Goal: Information Seeking & Learning: Understand process/instructions

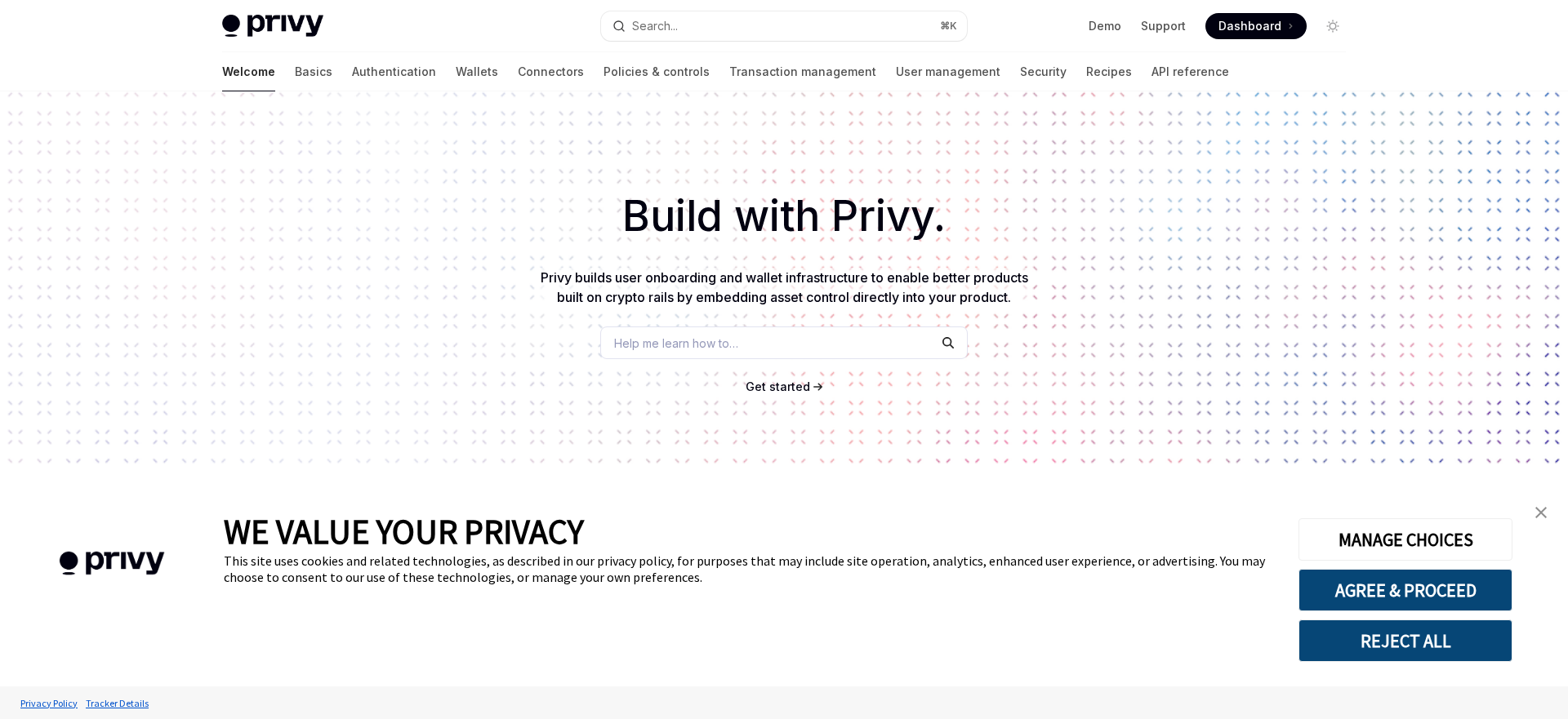
type textarea "*"
click at [1165, 27] on link "Support" at bounding box center [1163, 27] width 45 height 17
click at [1344, 595] on button "AGREE & PROCEED" at bounding box center [1405, 590] width 214 height 42
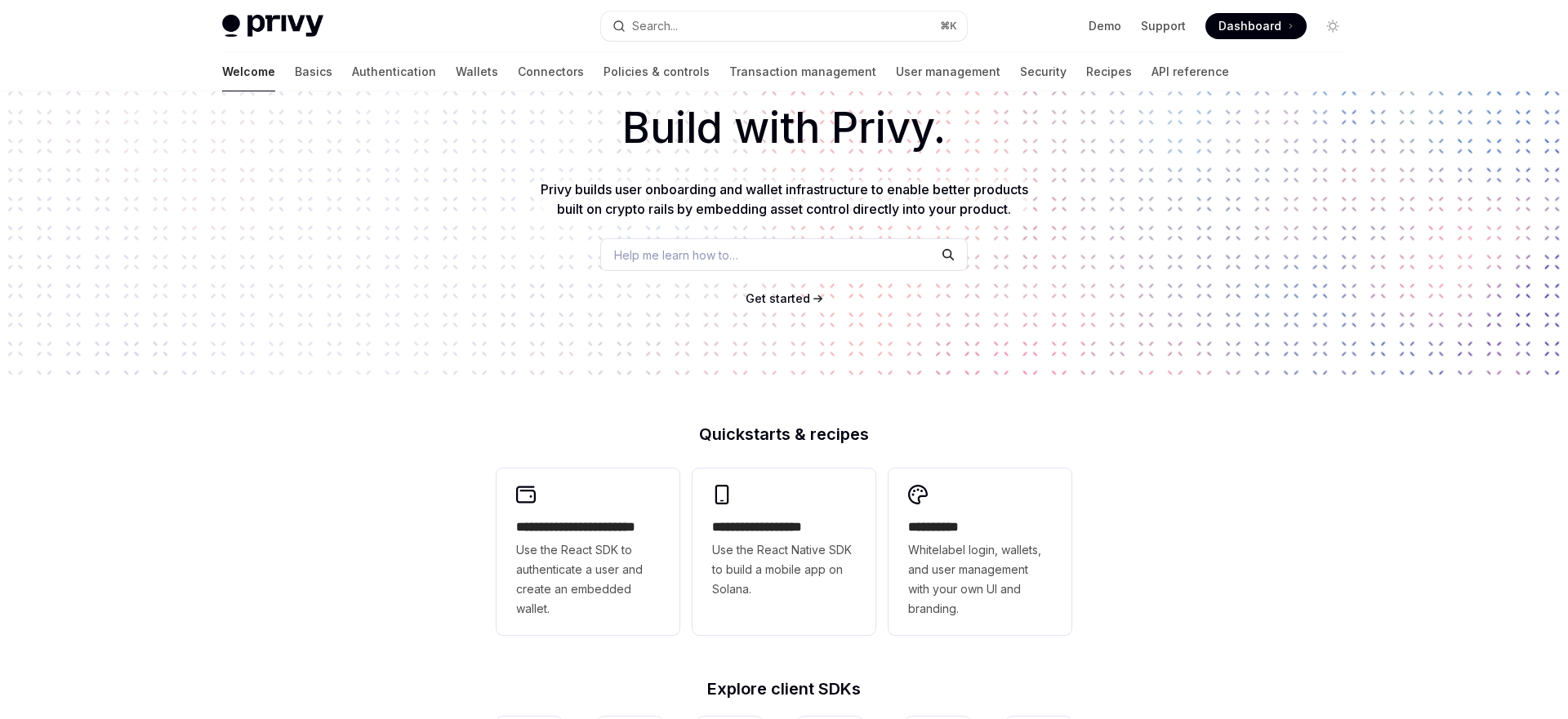
scroll to position [180, 0]
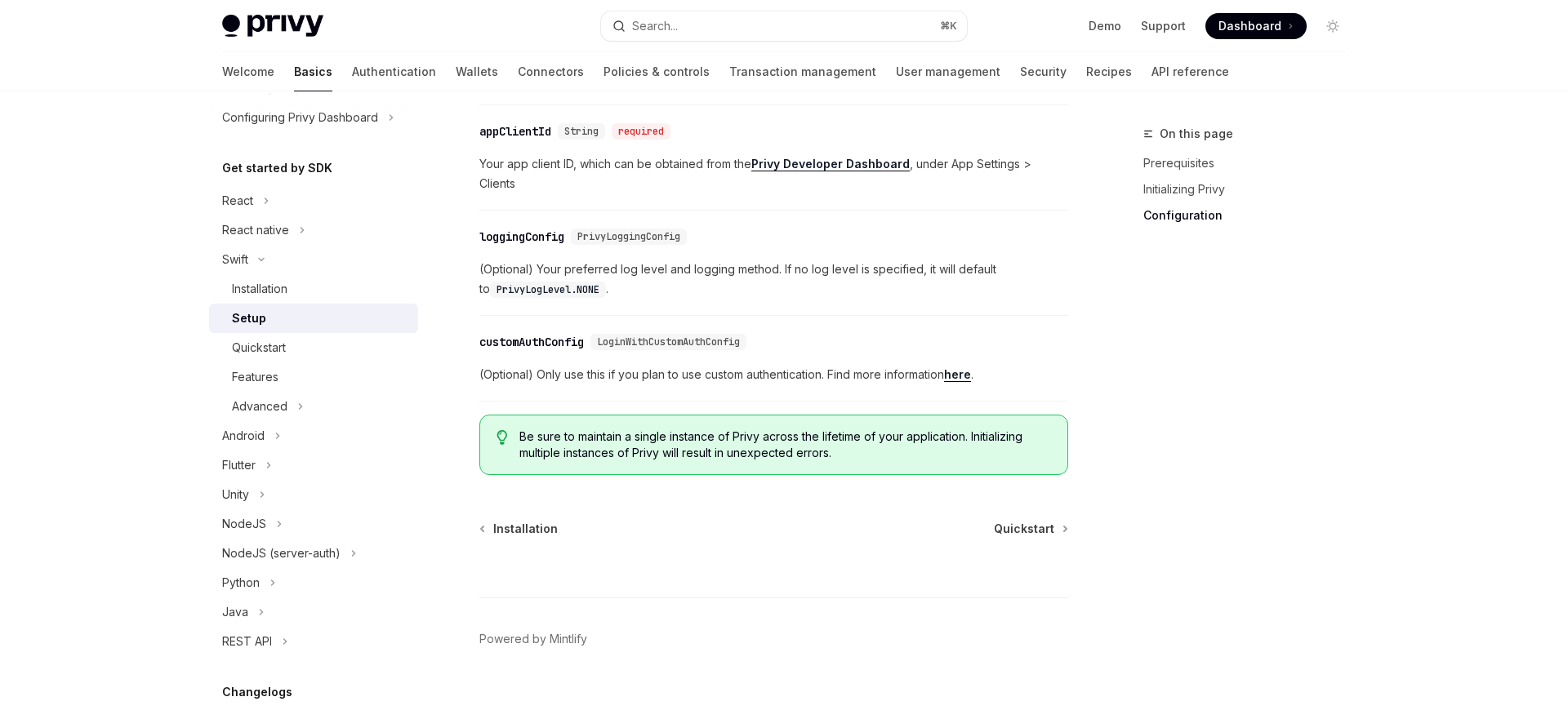
scroll to position [113, 0]
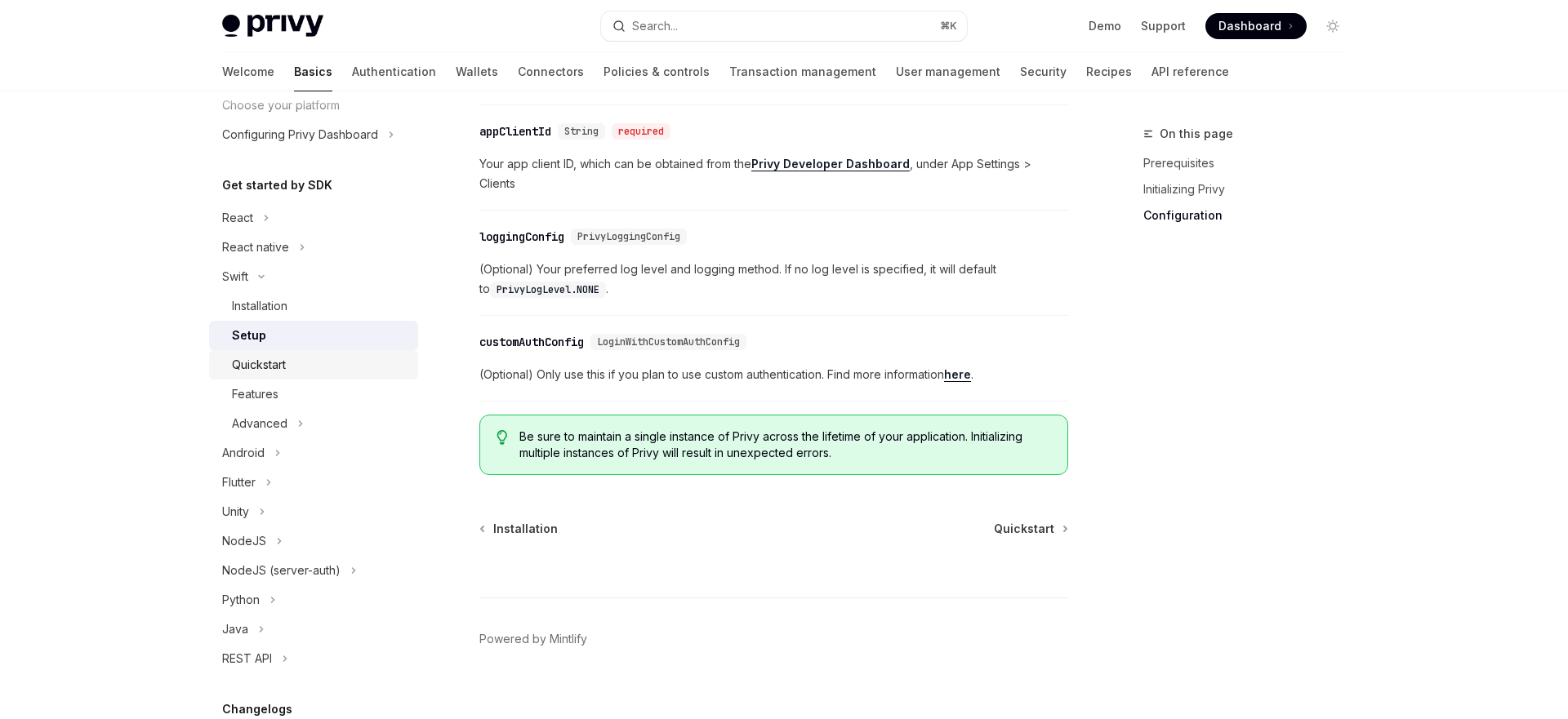
click at [260, 369] on div "Quickstart" at bounding box center [258, 365] width 54 height 20
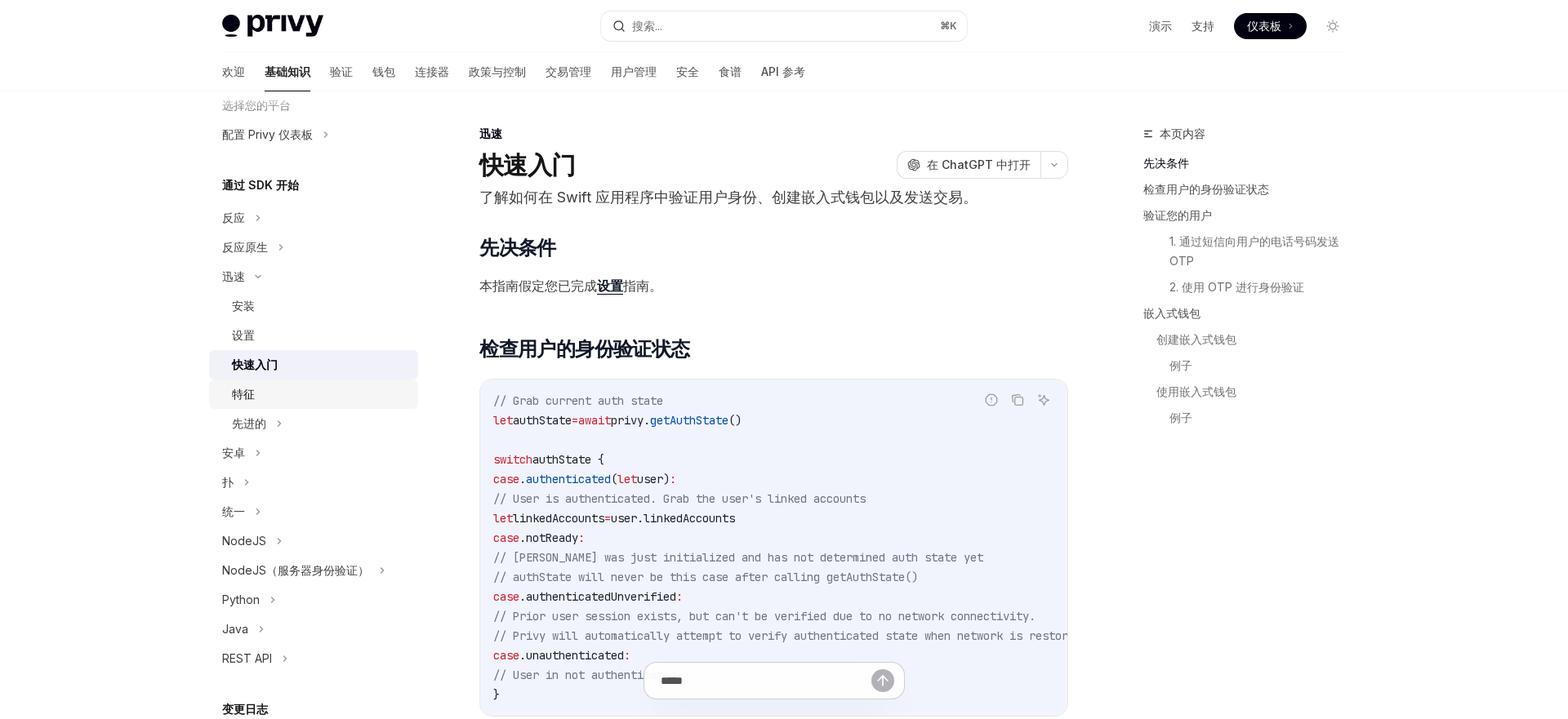
click at [296, 402] on div "特征" at bounding box center [320, 394] width 176 height 20
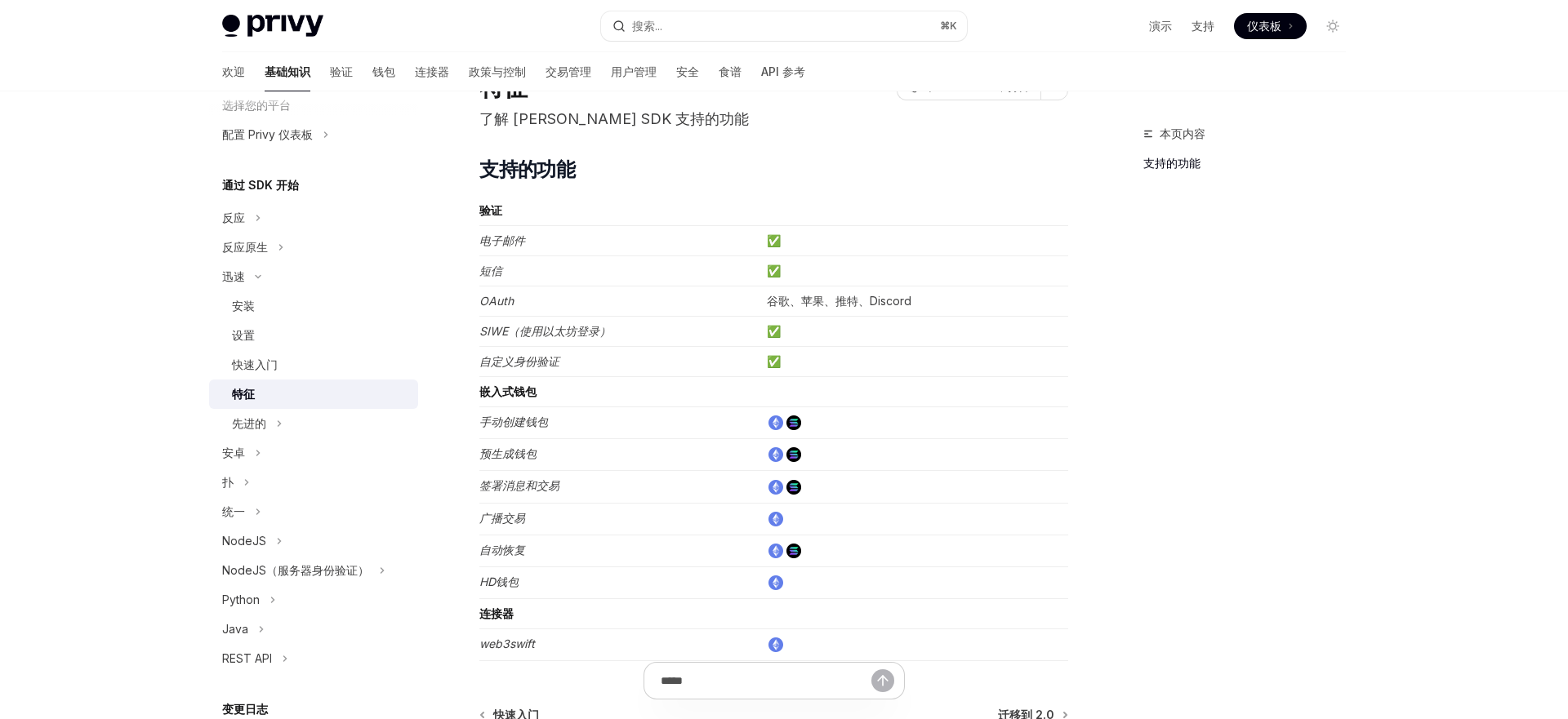
scroll to position [56, 0]
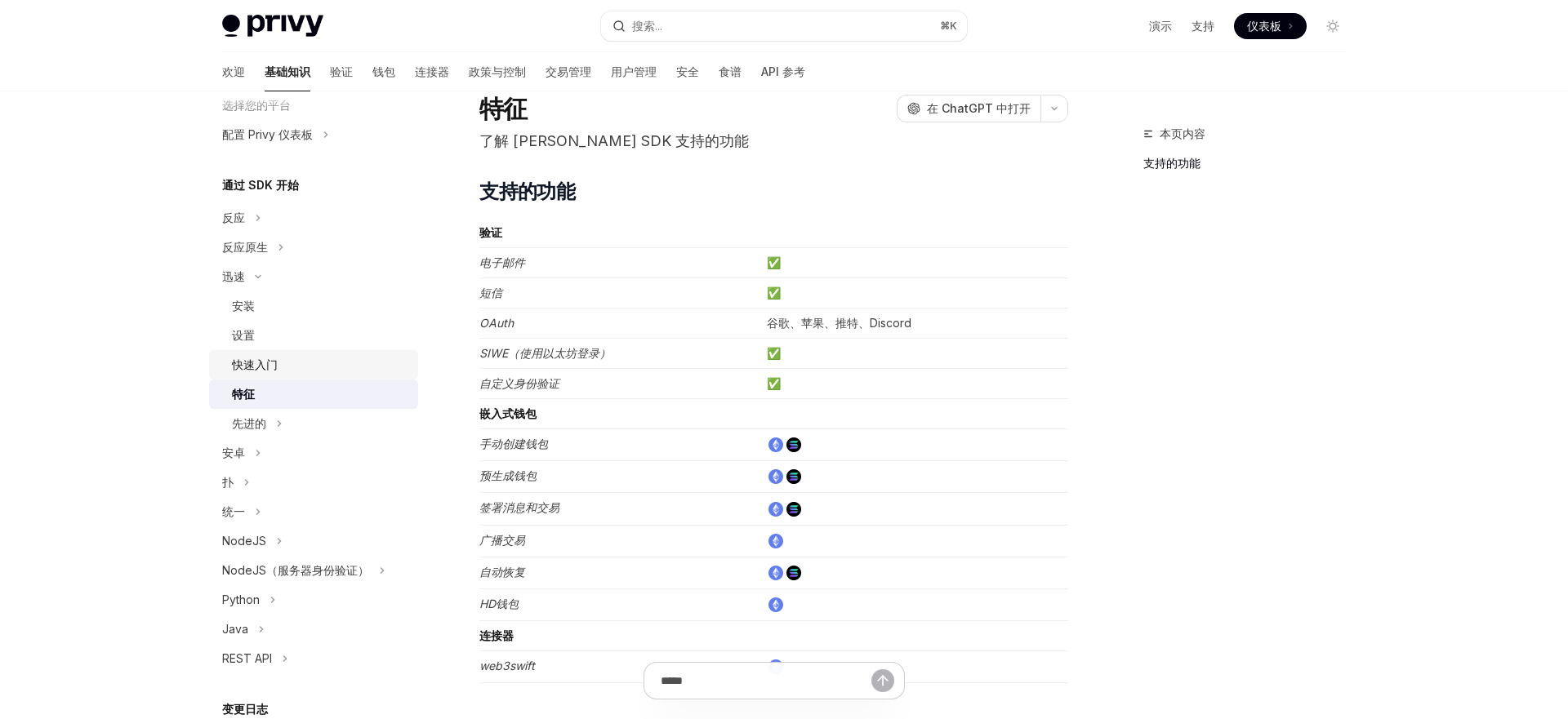
click at [278, 360] on div "快速入门" at bounding box center [320, 365] width 176 height 20
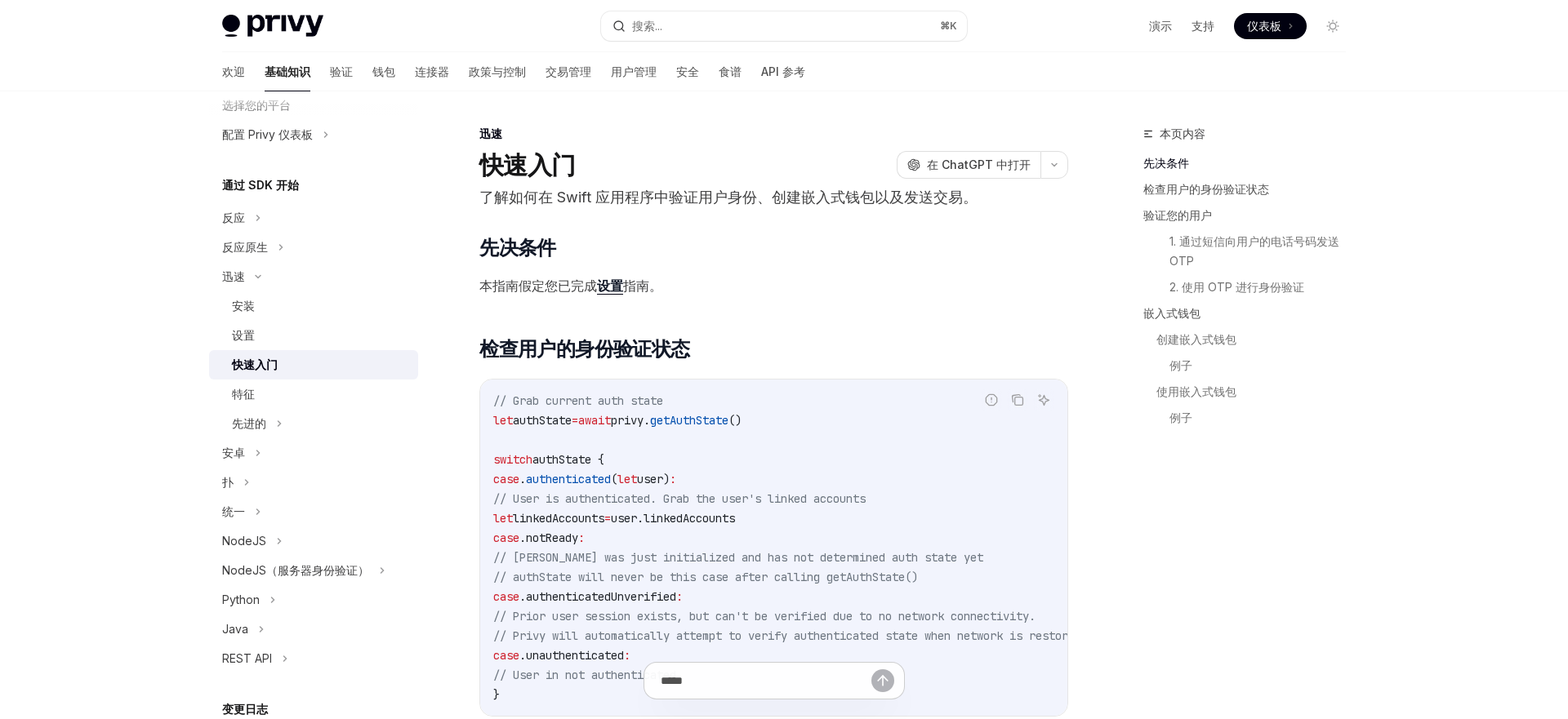
click at [622, 284] on font "设置" at bounding box center [610, 286] width 27 height 17
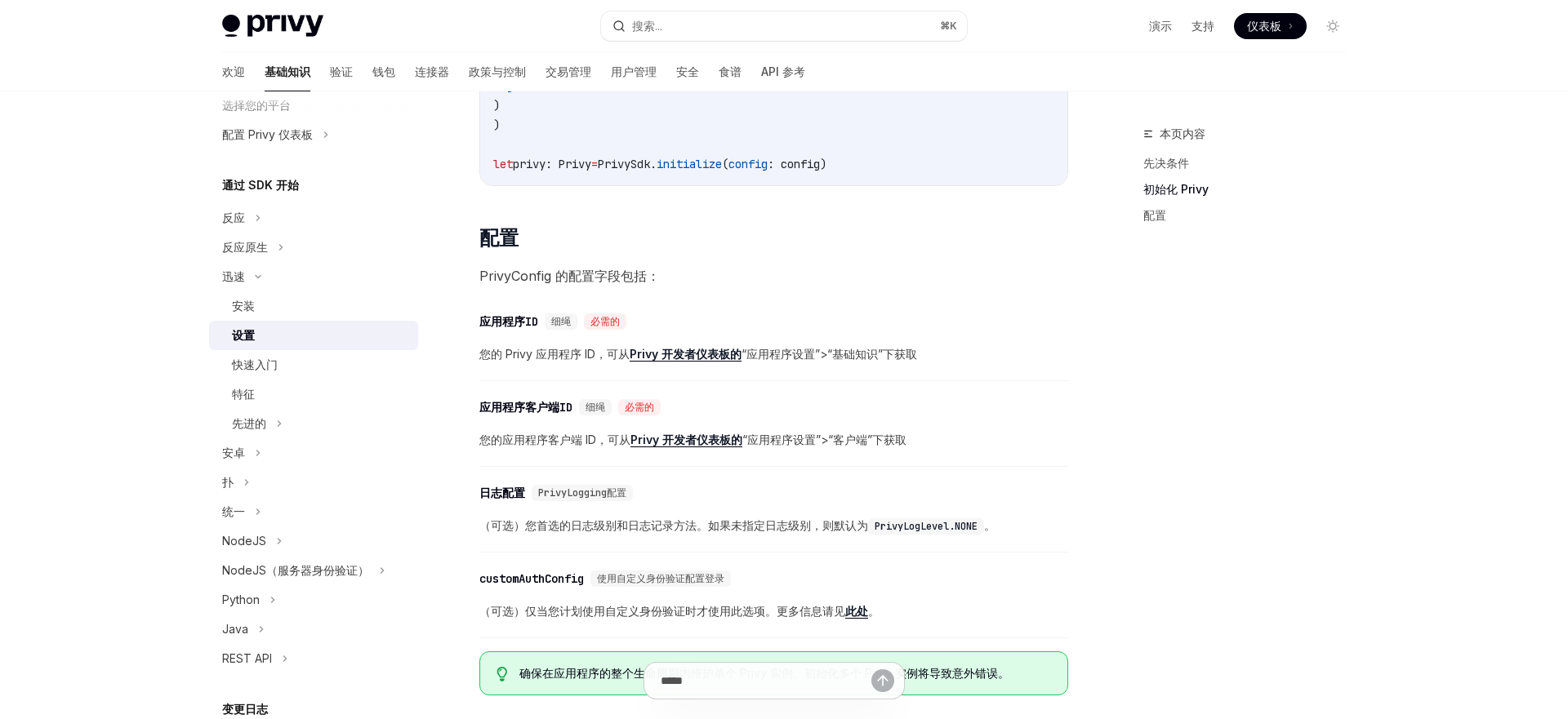
scroll to position [766, 0]
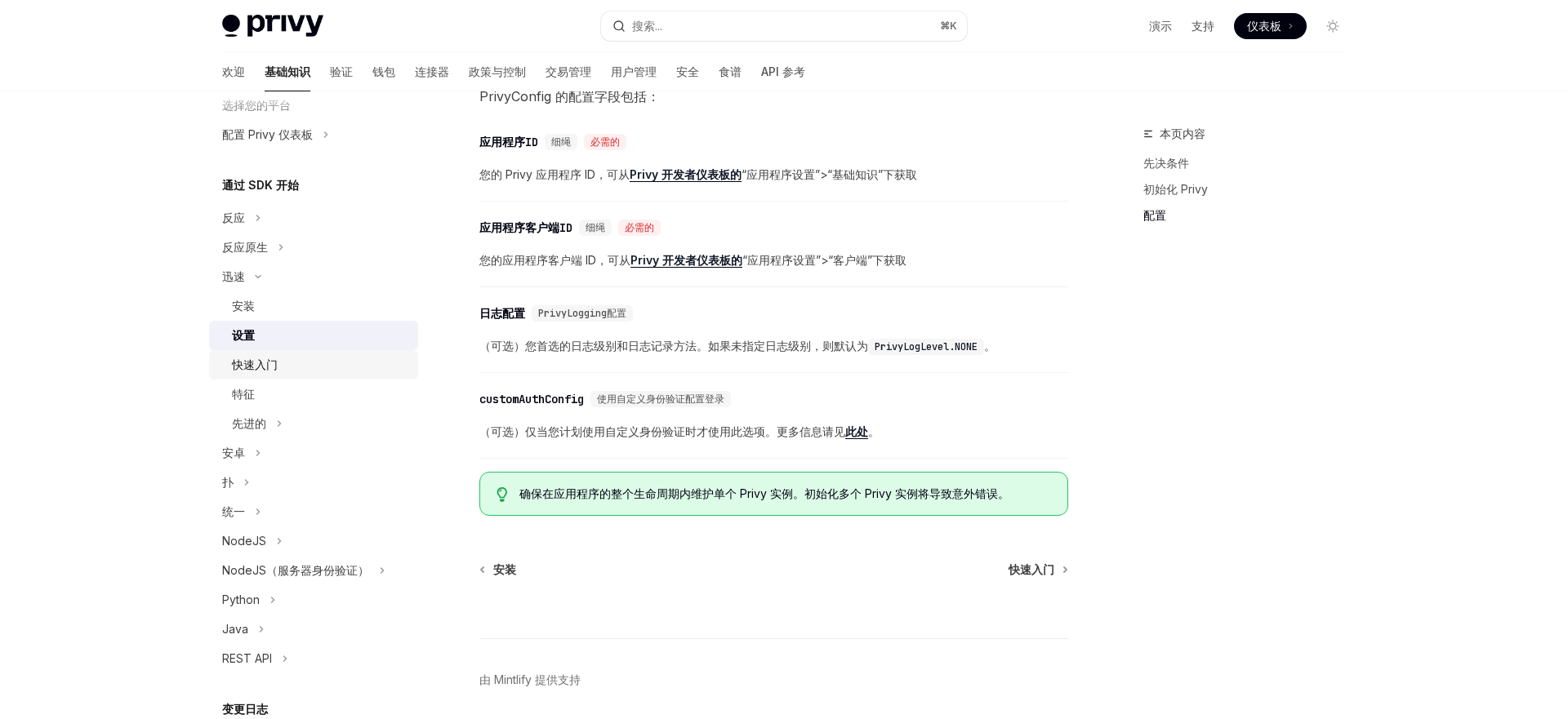
click at [275, 367] on font "快速入门" at bounding box center [254, 364] width 46 height 14
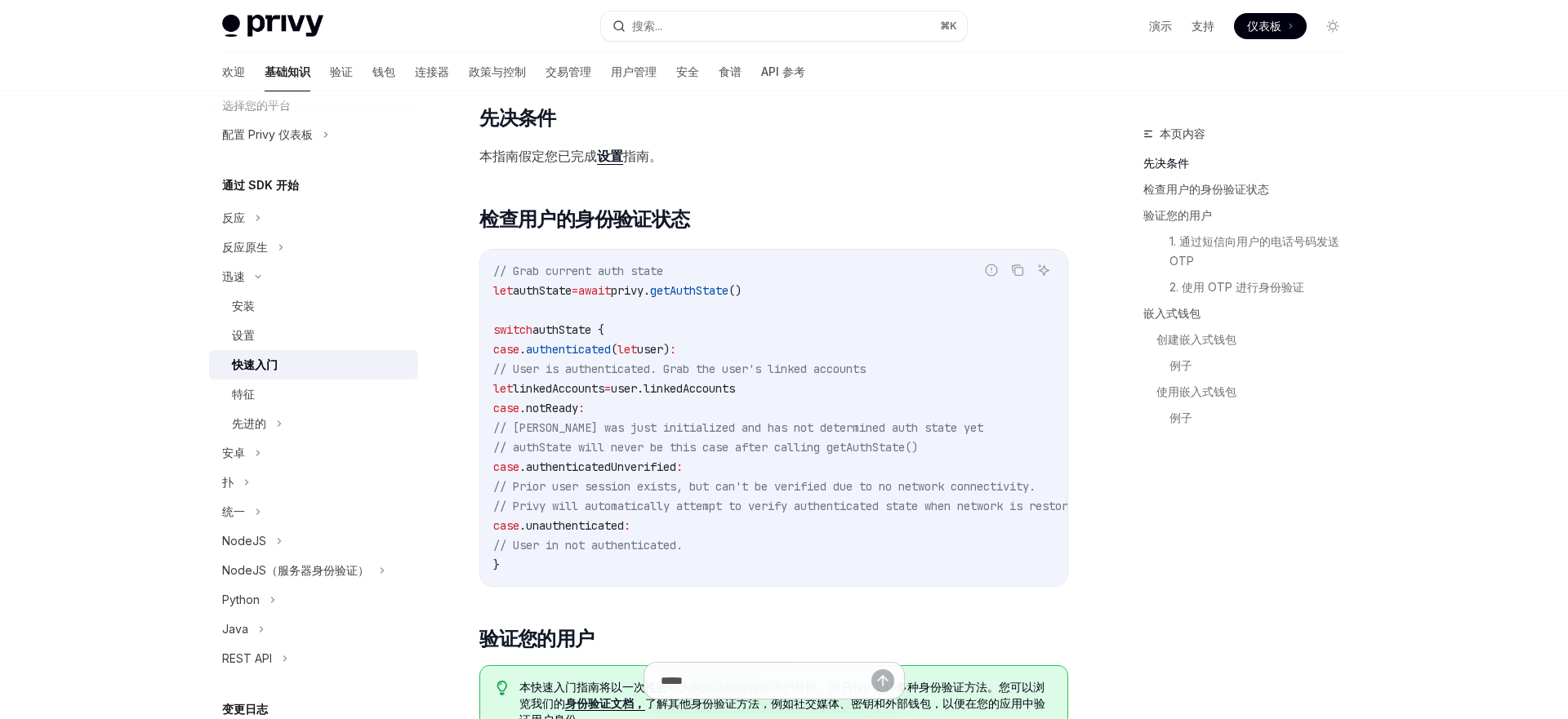
scroll to position [152, 0]
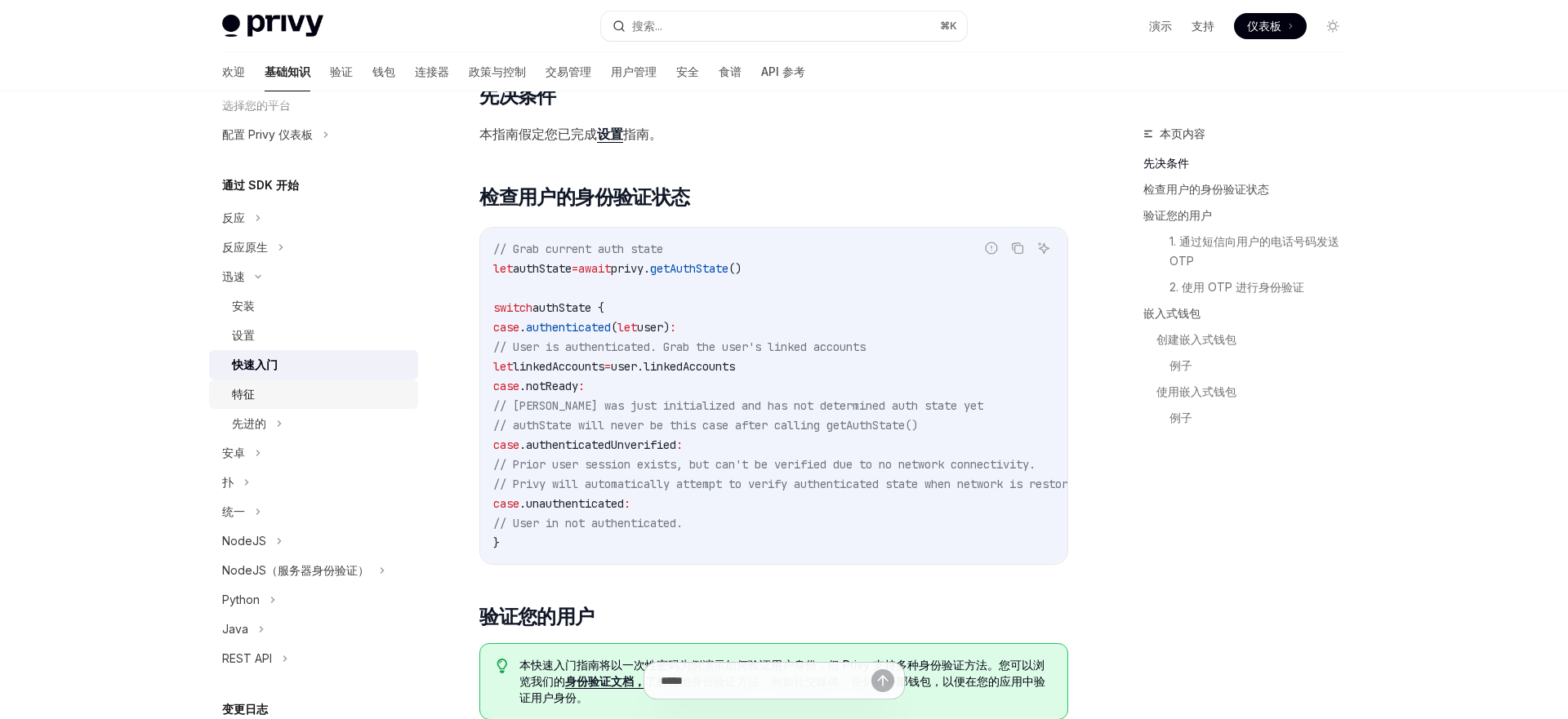
click at [301, 389] on div "特征" at bounding box center [320, 394] width 176 height 20
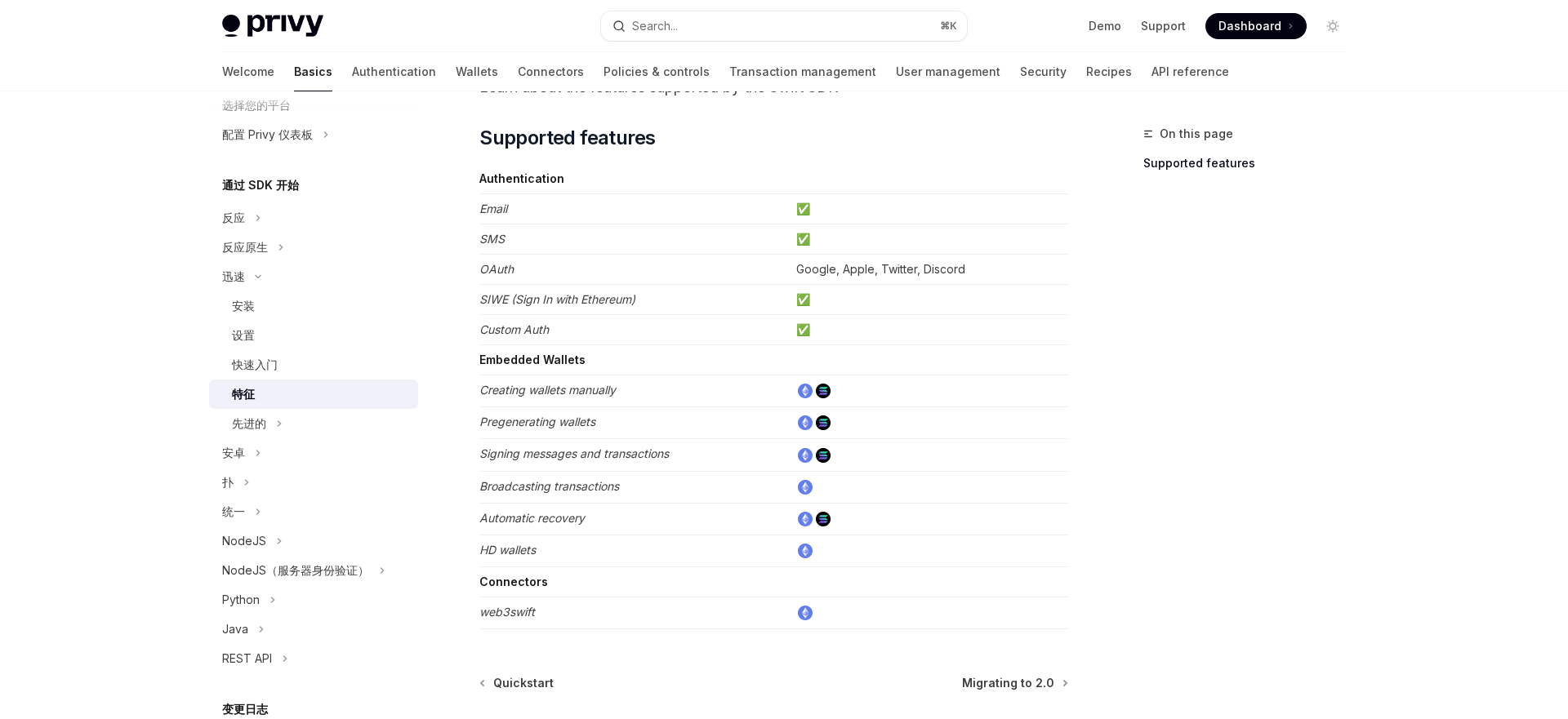
scroll to position [198, 0]
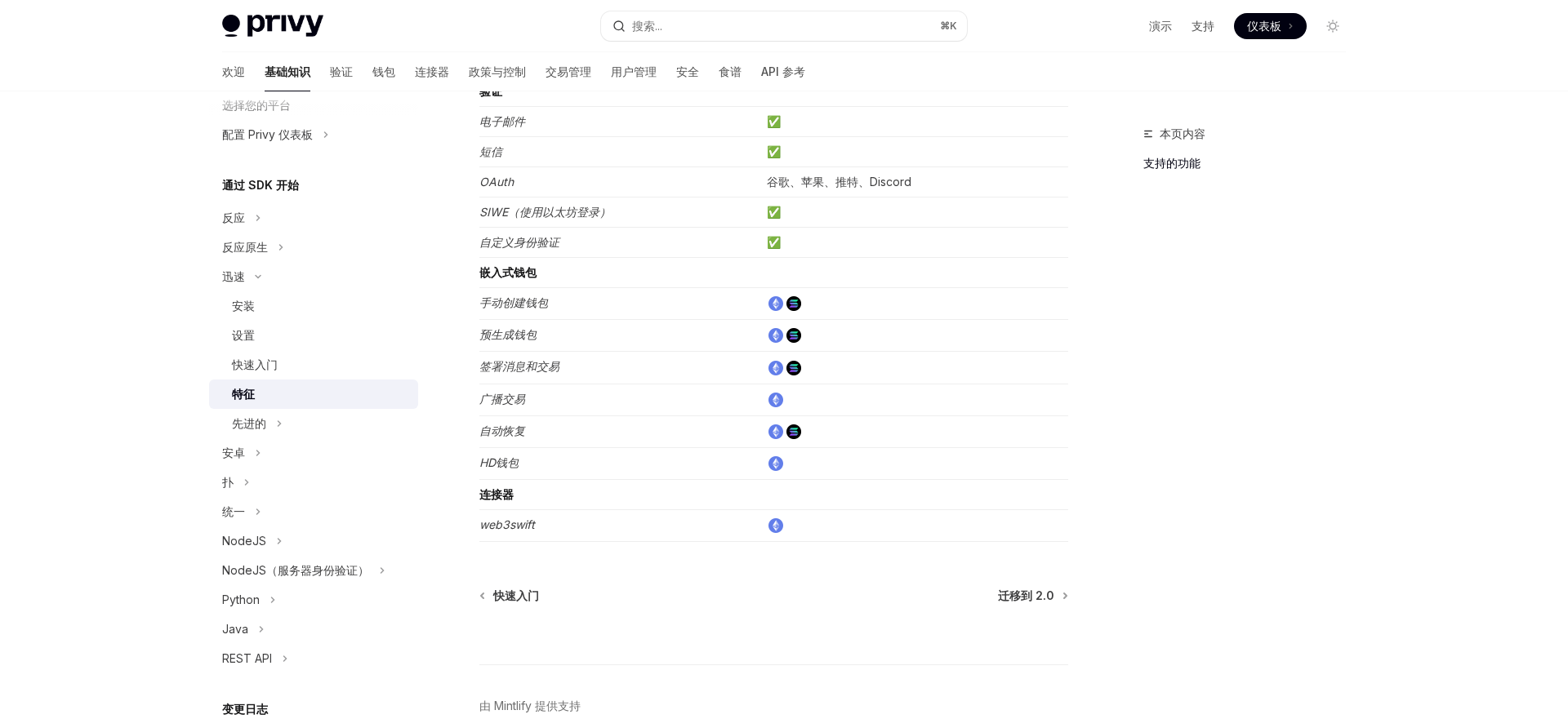
click at [721, 491] on td "连接器" at bounding box center [620, 495] width 281 height 30
click at [758, 540] on td "web3swift" at bounding box center [620, 526] width 281 height 31
click at [773, 531] on img at bounding box center [776, 526] width 15 height 15
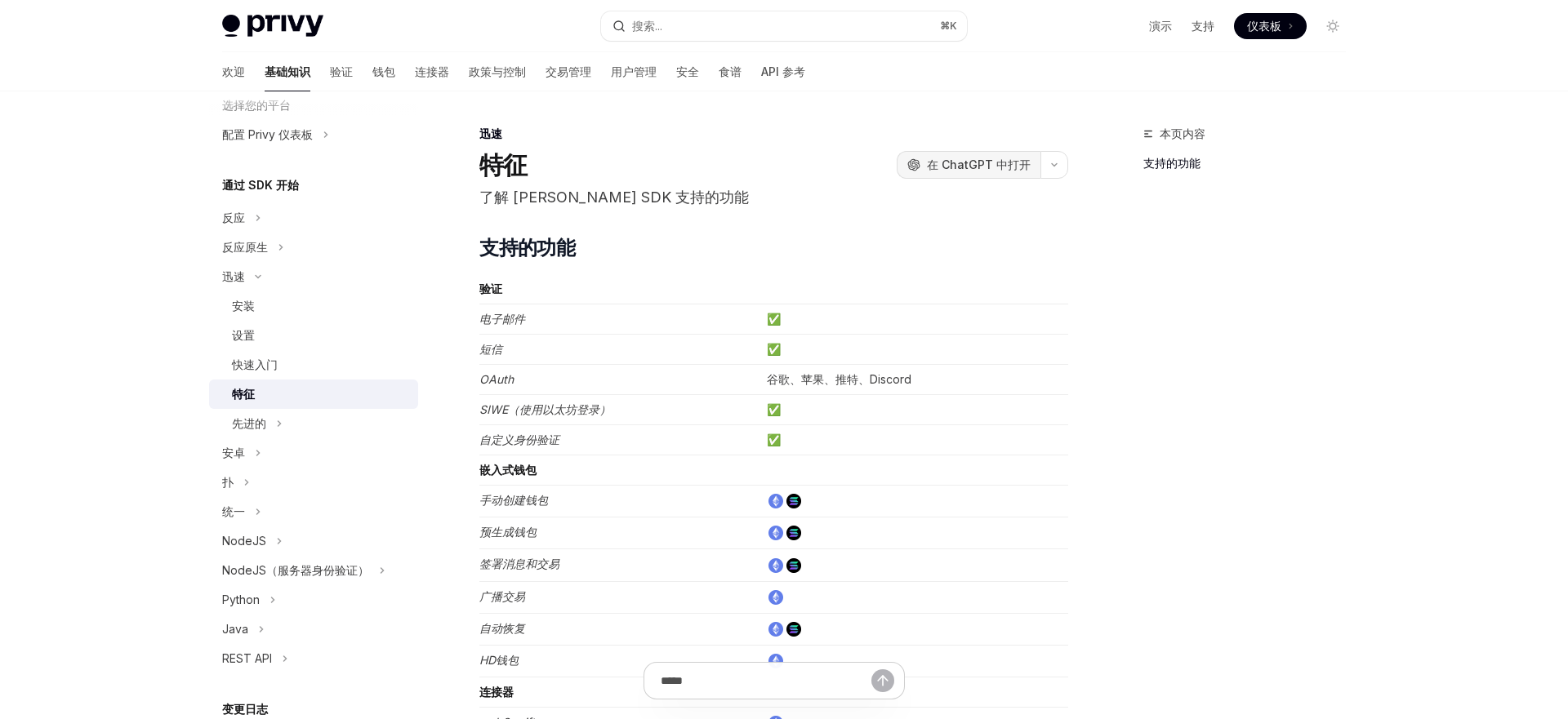
click at [943, 155] on button "OpenAI 在 ChatGPT 中打开" at bounding box center [967, 165] width 143 height 28
click at [761, 74] on font "API 参考" at bounding box center [783, 71] width 44 height 14
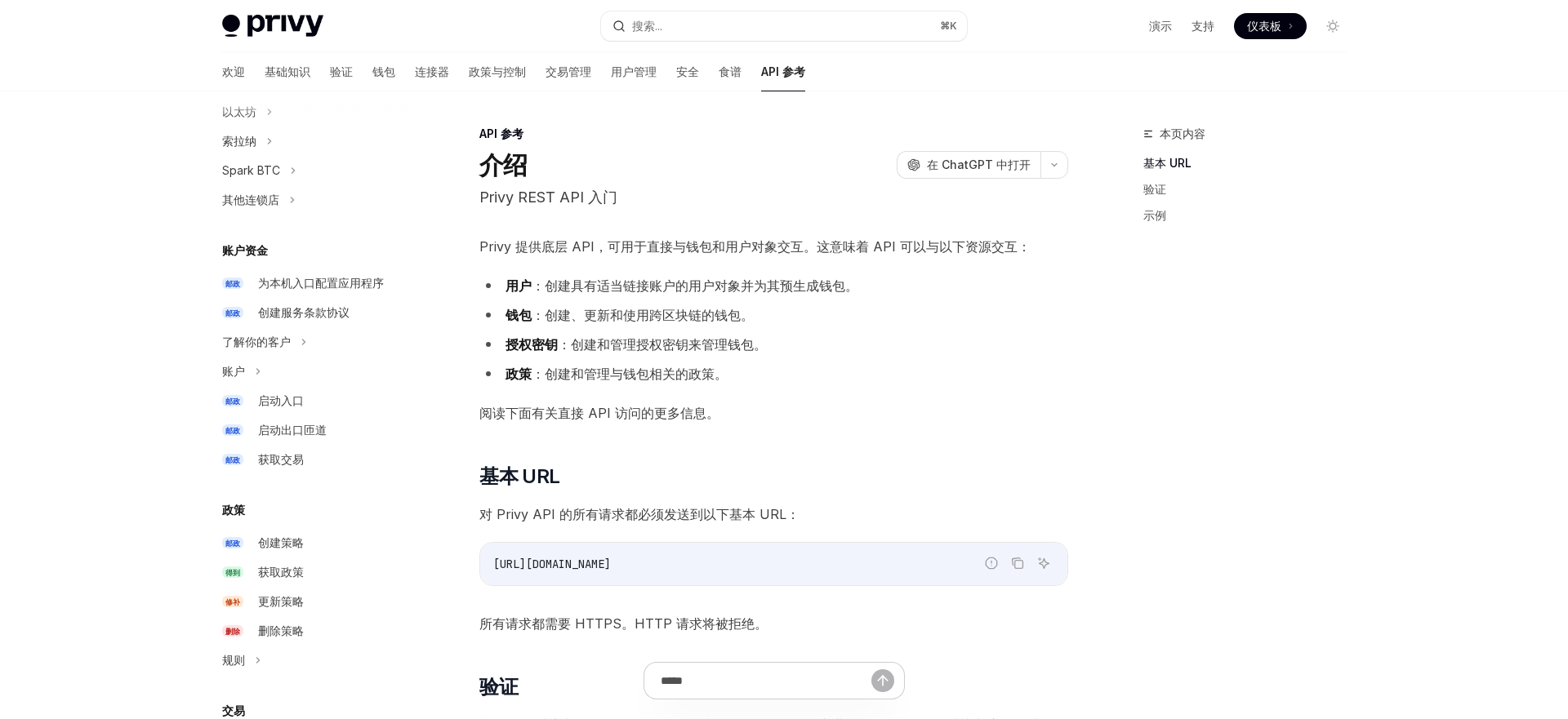
scroll to position [458, 0]
click at [278, 462] on font "获取交易" at bounding box center [280, 456] width 46 height 14
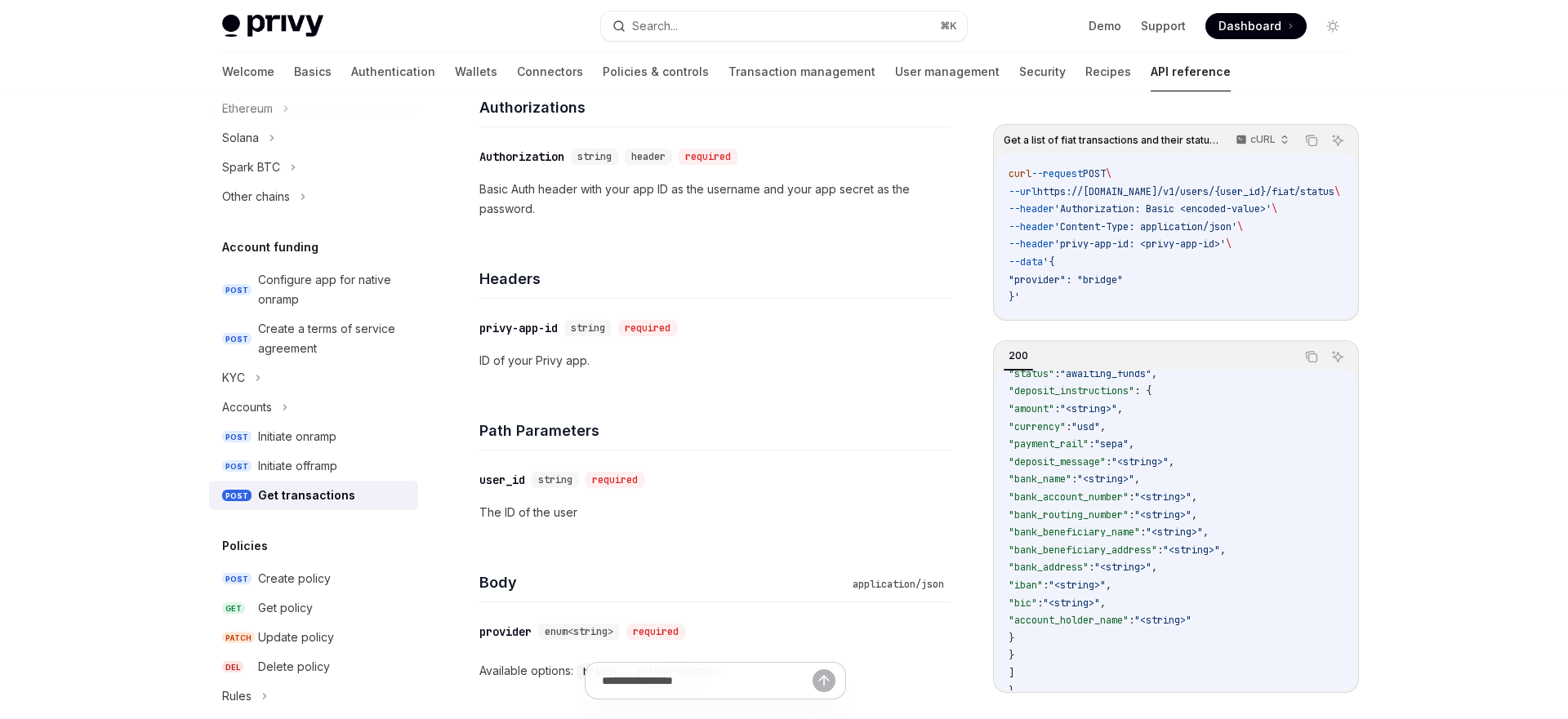
scroll to position [332, 0]
click at [850, 390] on div "Path Parameters" at bounding box center [715, 420] width 471 height 60
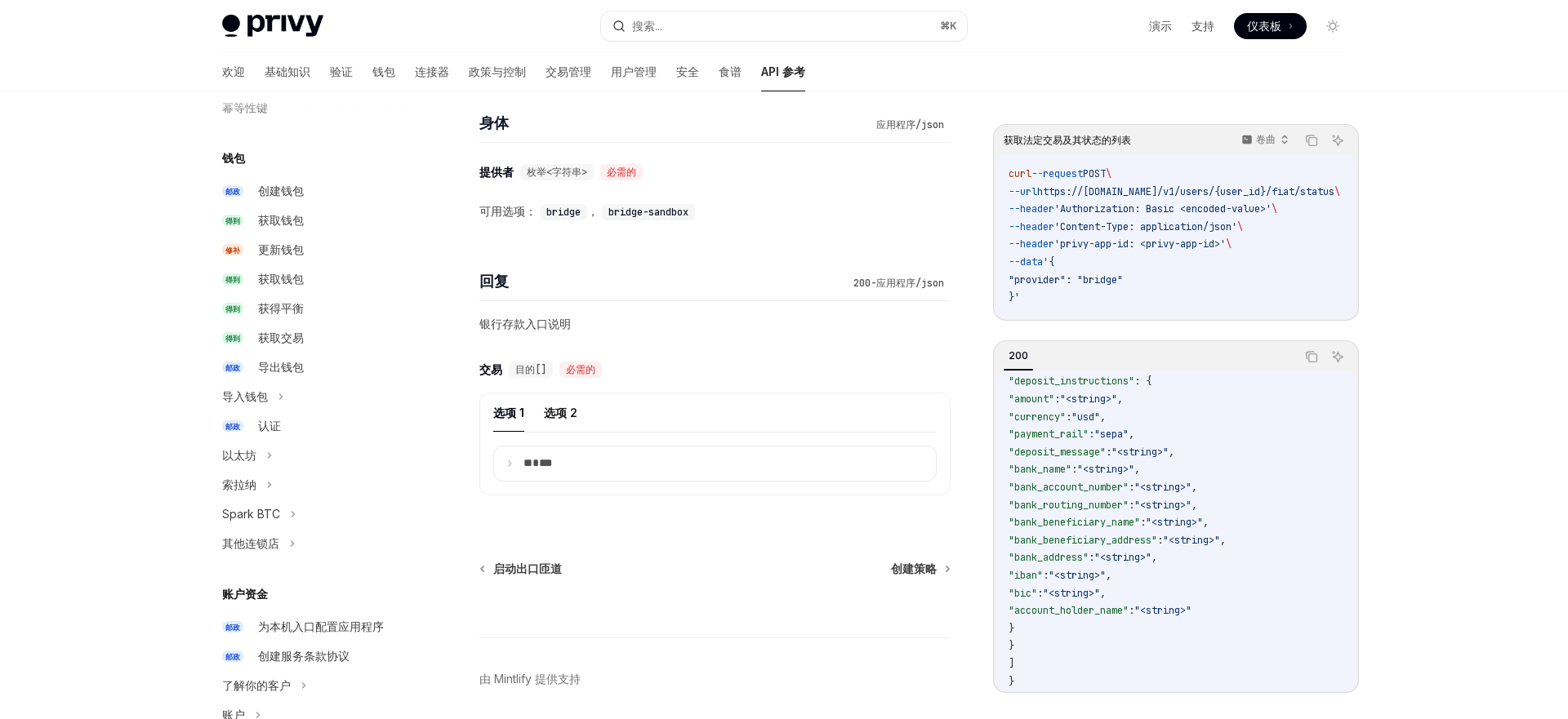
scroll to position [104, 0]
click at [315, 319] on div "获得平衡" at bounding box center [332, 316] width 150 height 20
type textarea "*"
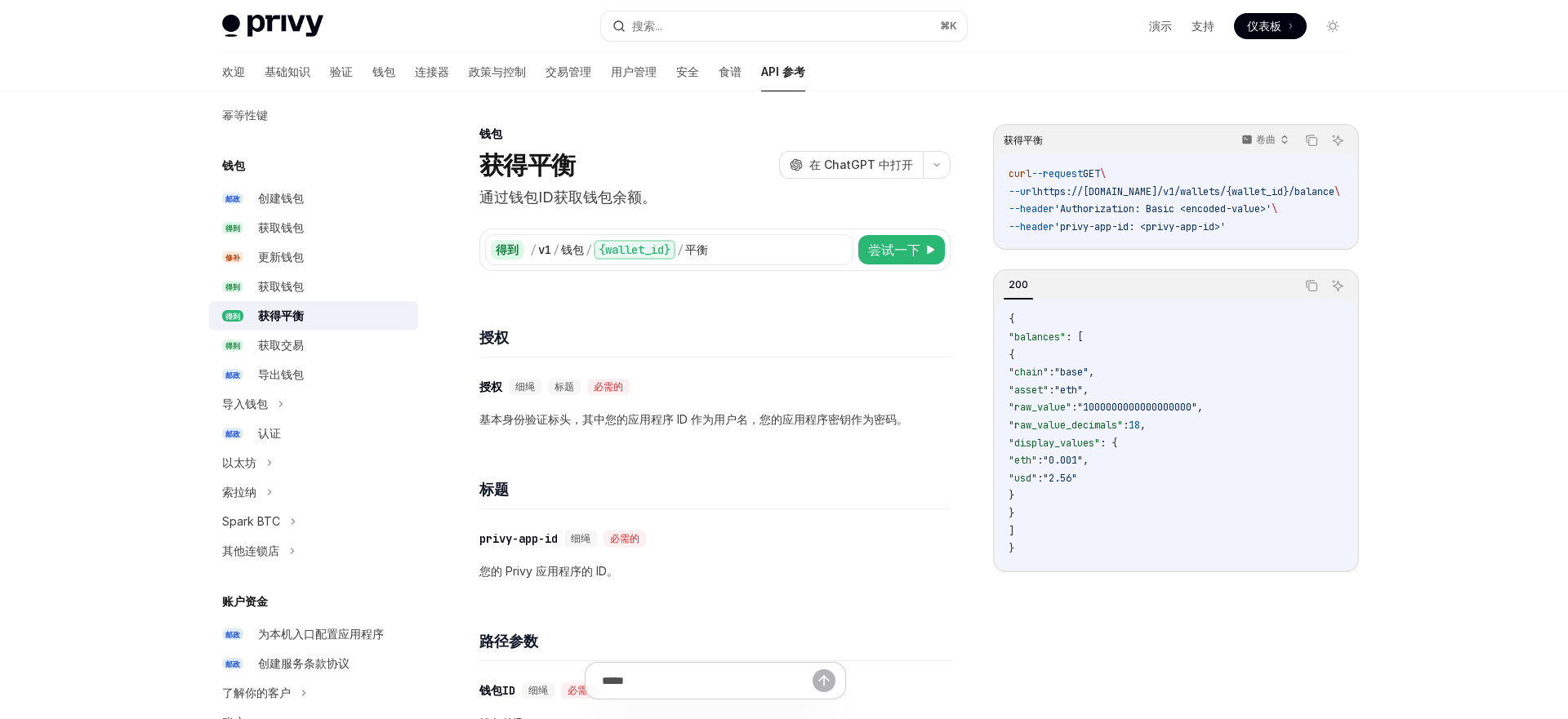
click at [618, 297] on div "授权" at bounding box center [715, 327] width 471 height 60
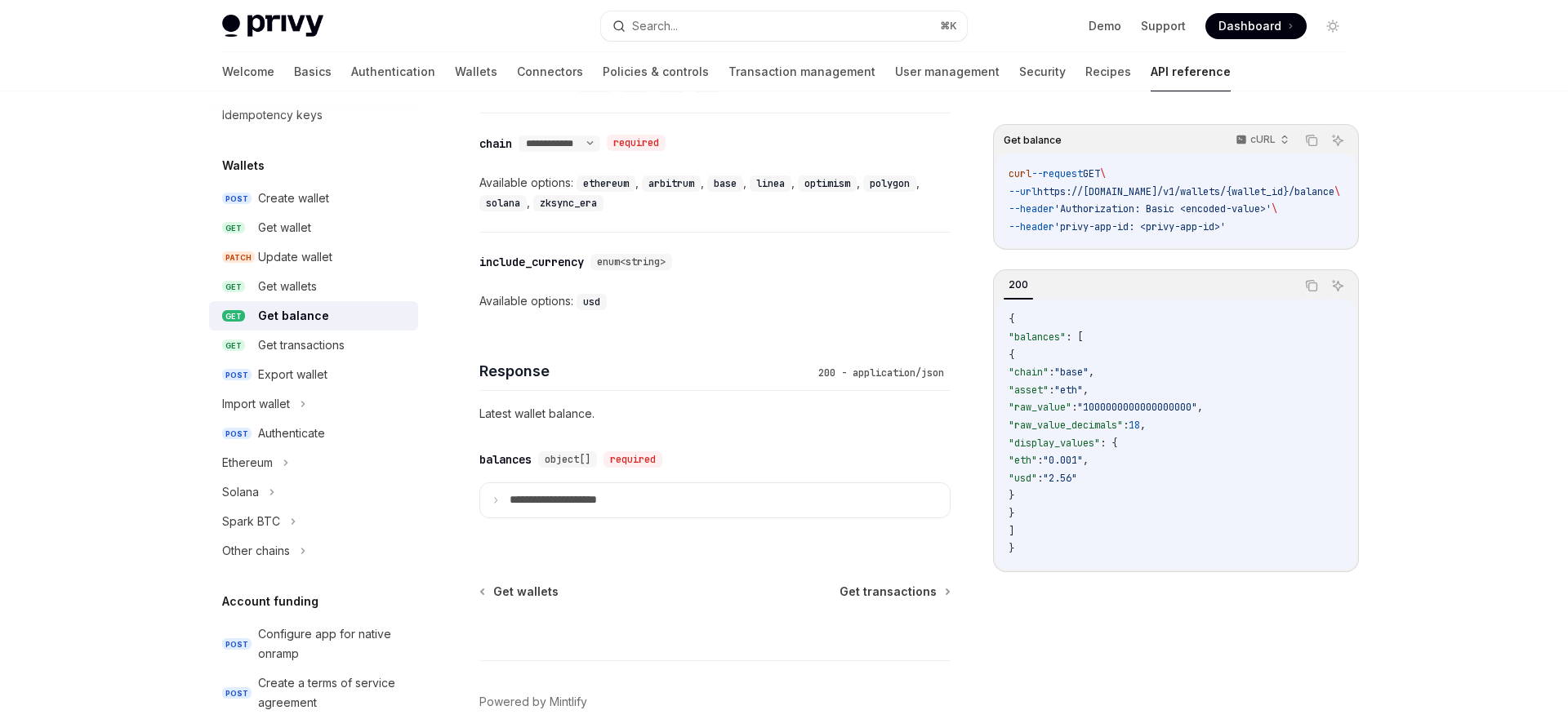
scroll to position [900, 0]
